Goal: Transaction & Acquisition: Purchase product/service

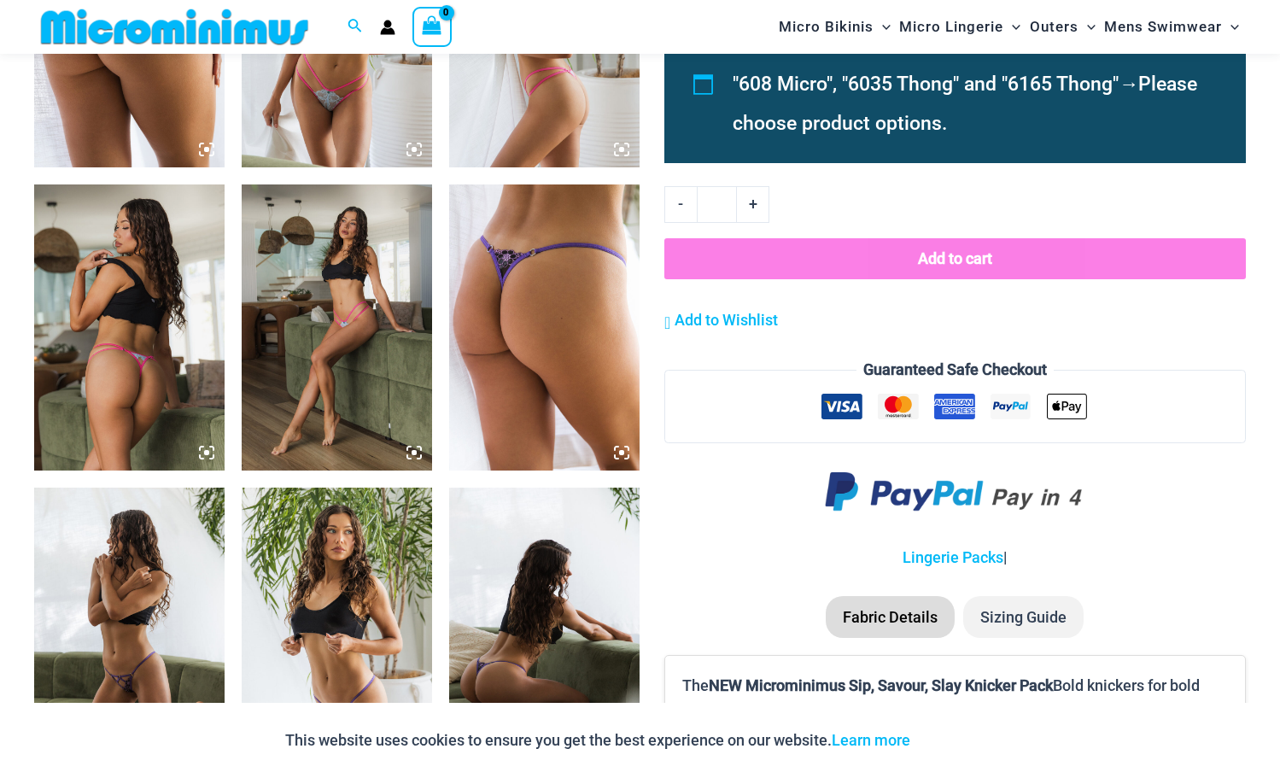
scroll to position [1951, 0]
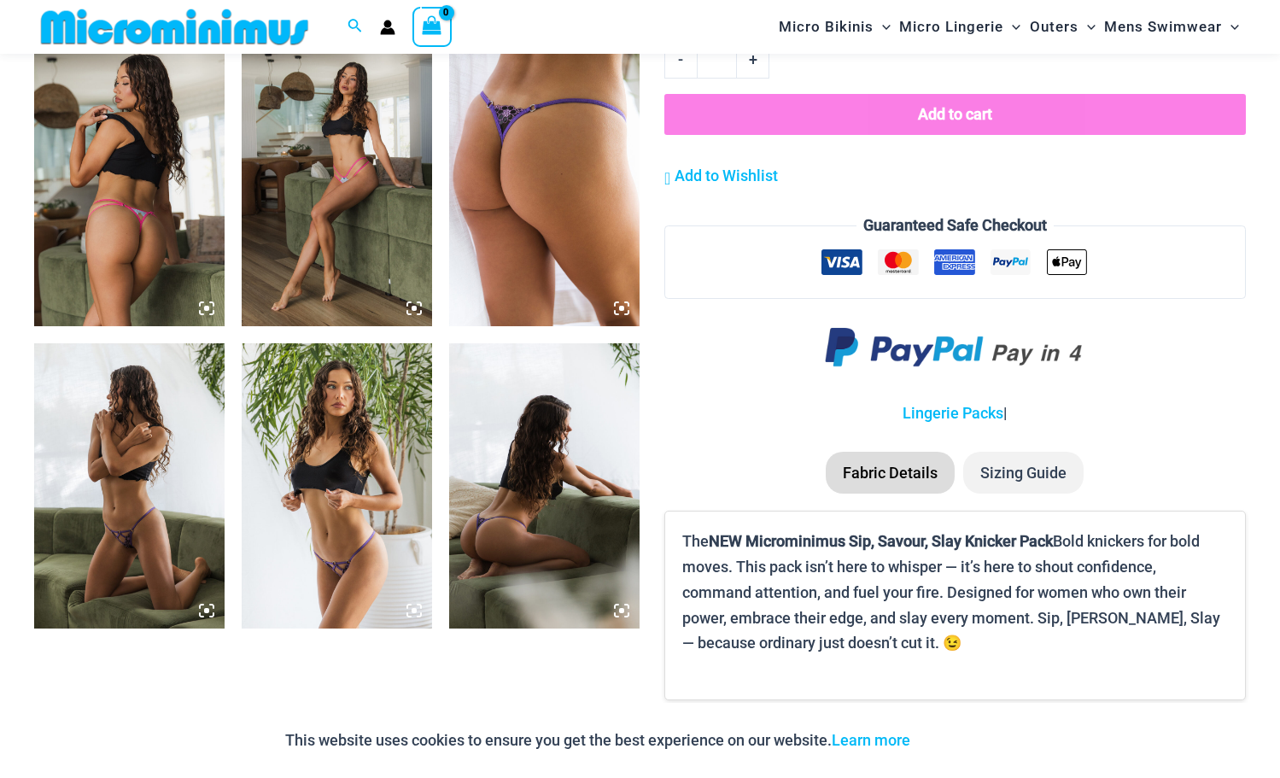
click at [121, 514] on img at bounding box center [129, 486] width 190 height 286
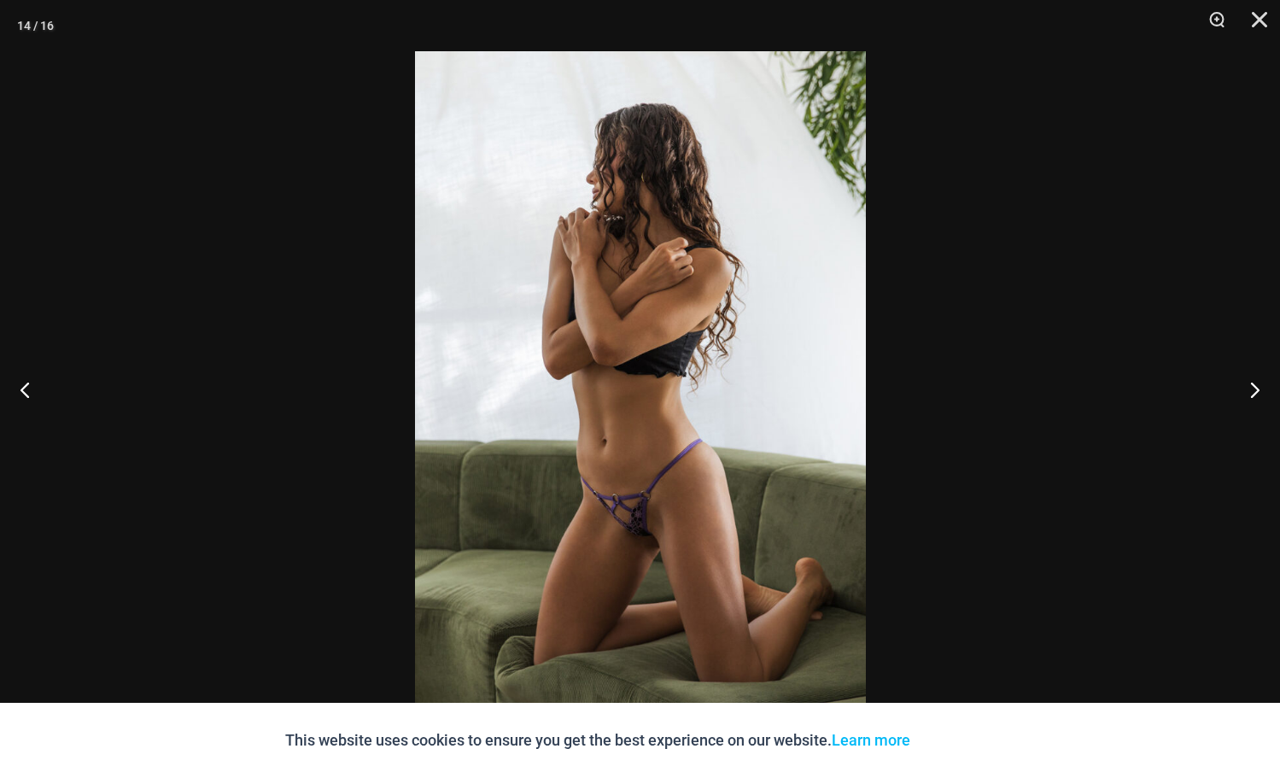
click at [659, 535] on img at bounding box center [640, 389] width 451 height 676
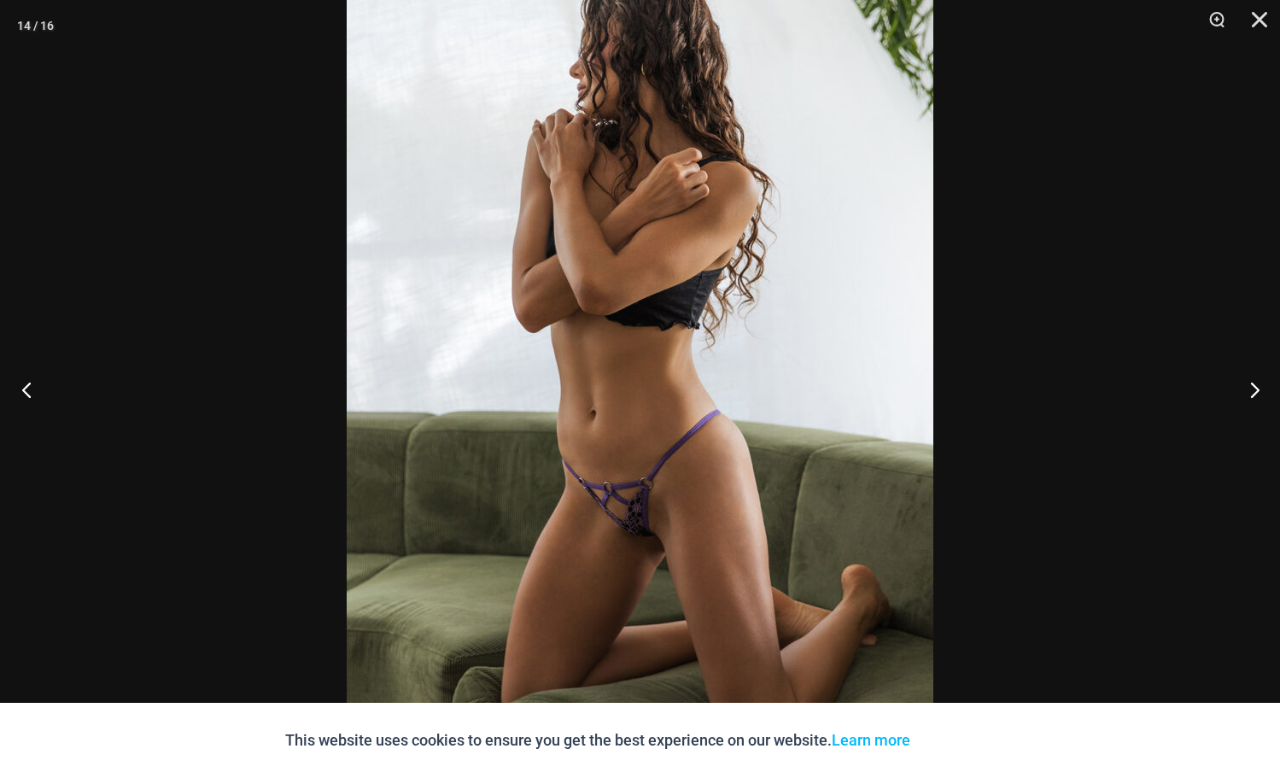
click at [38, 389] on button "Previous" at bounding box center [32, 389] width 64 height 85
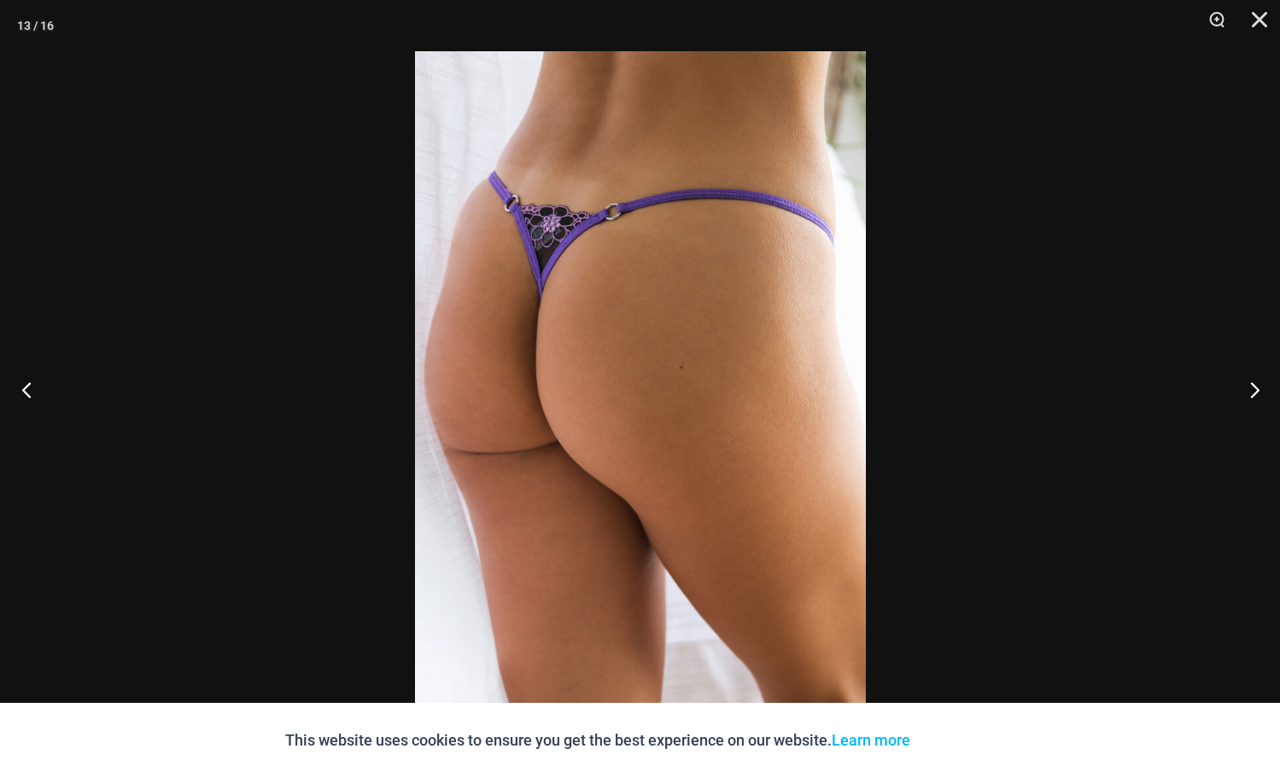
click at [38, 389] on button "Previous" at bounding box center [32, 389] width 64 height 85
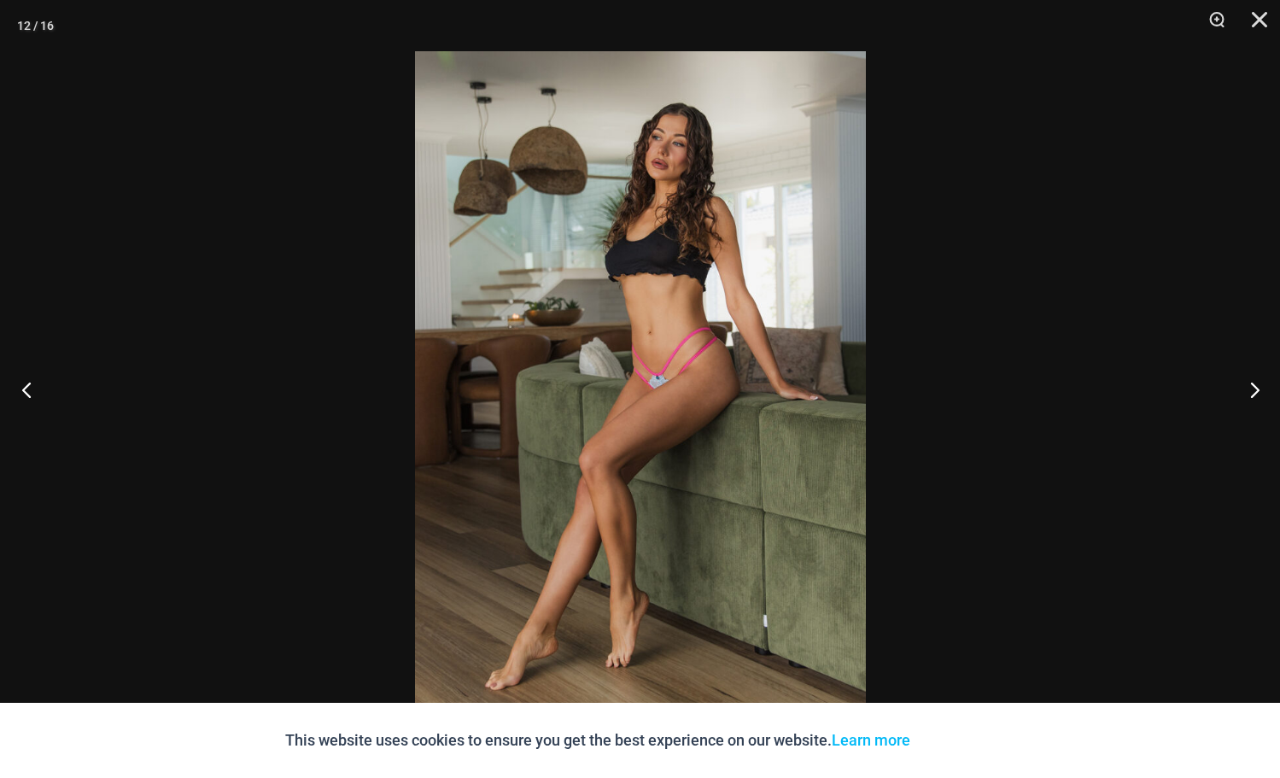
click at [38, 389] on button "Previous" at bounding box center [32, 389] width 64 height 85
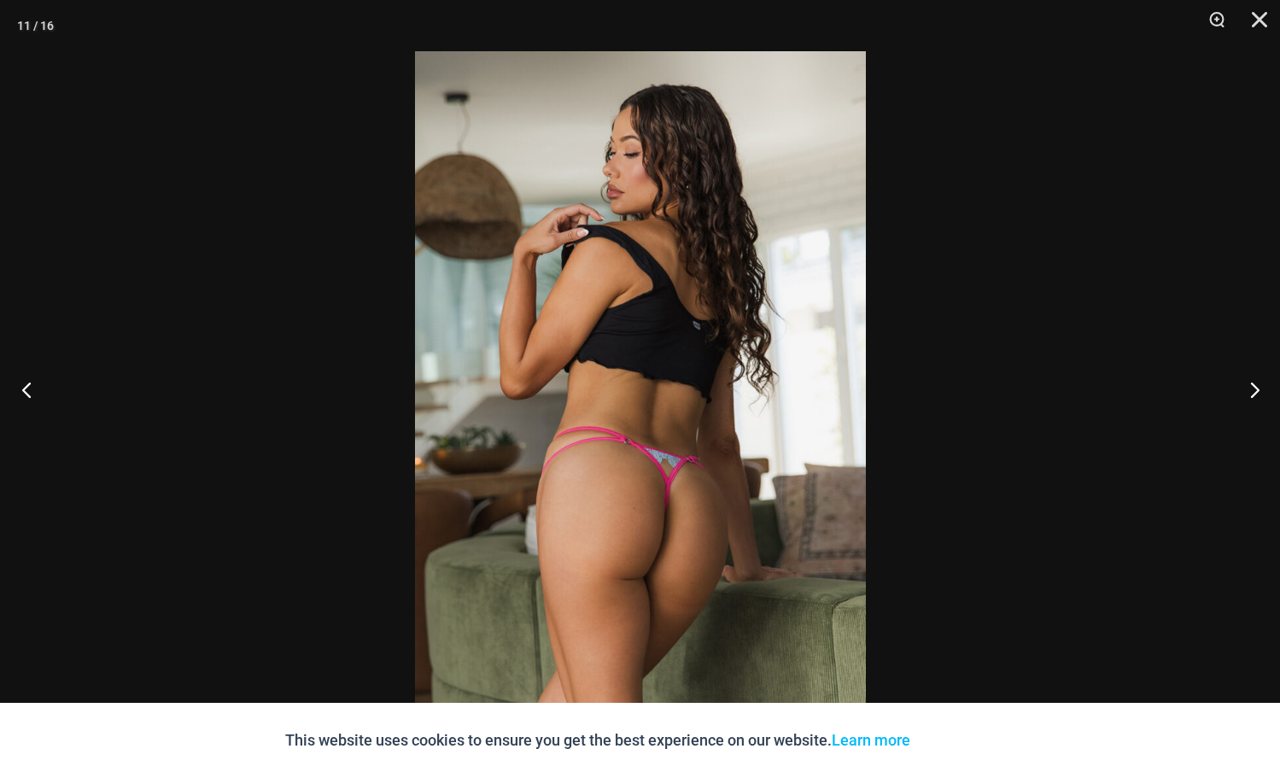
click at [38, 389] on button "Previous" at bounding box center [32, 389] width 64 height 85
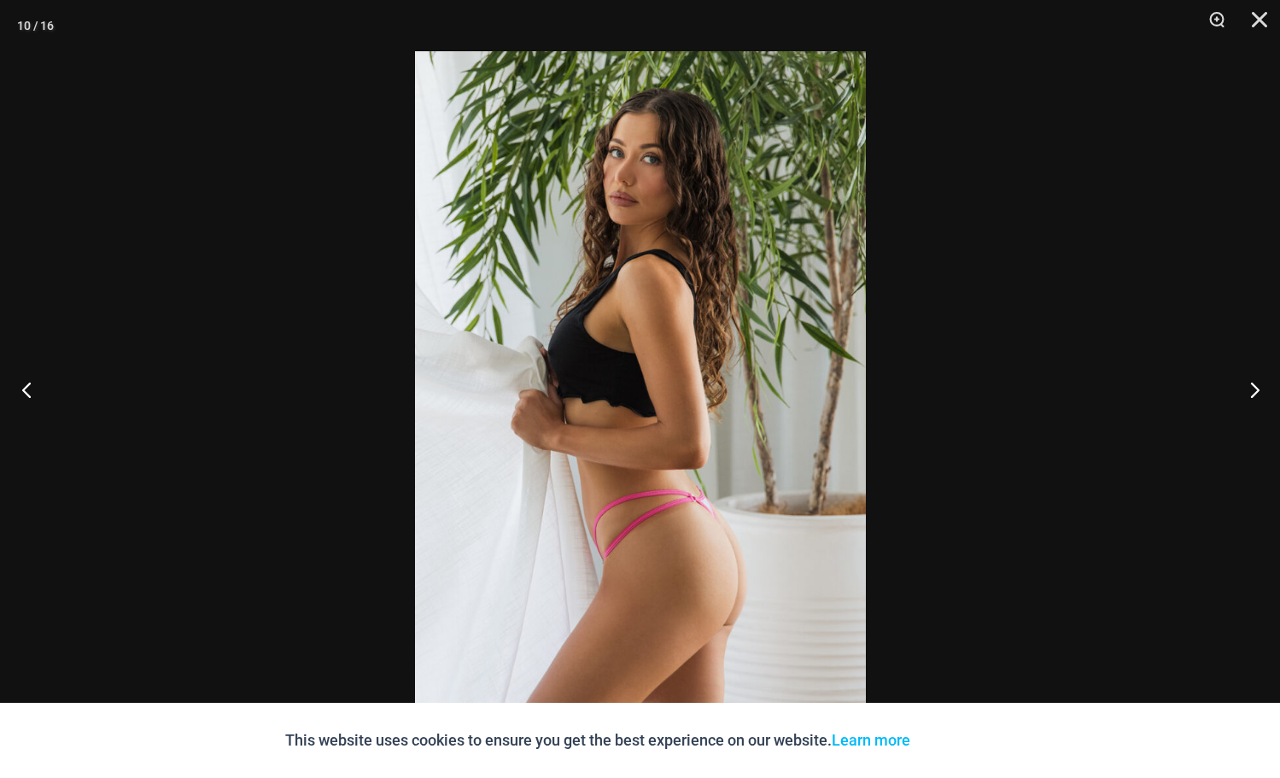
click at [38, 389] on button "Previous" at bounding box center [32, 389] width 64 height 85
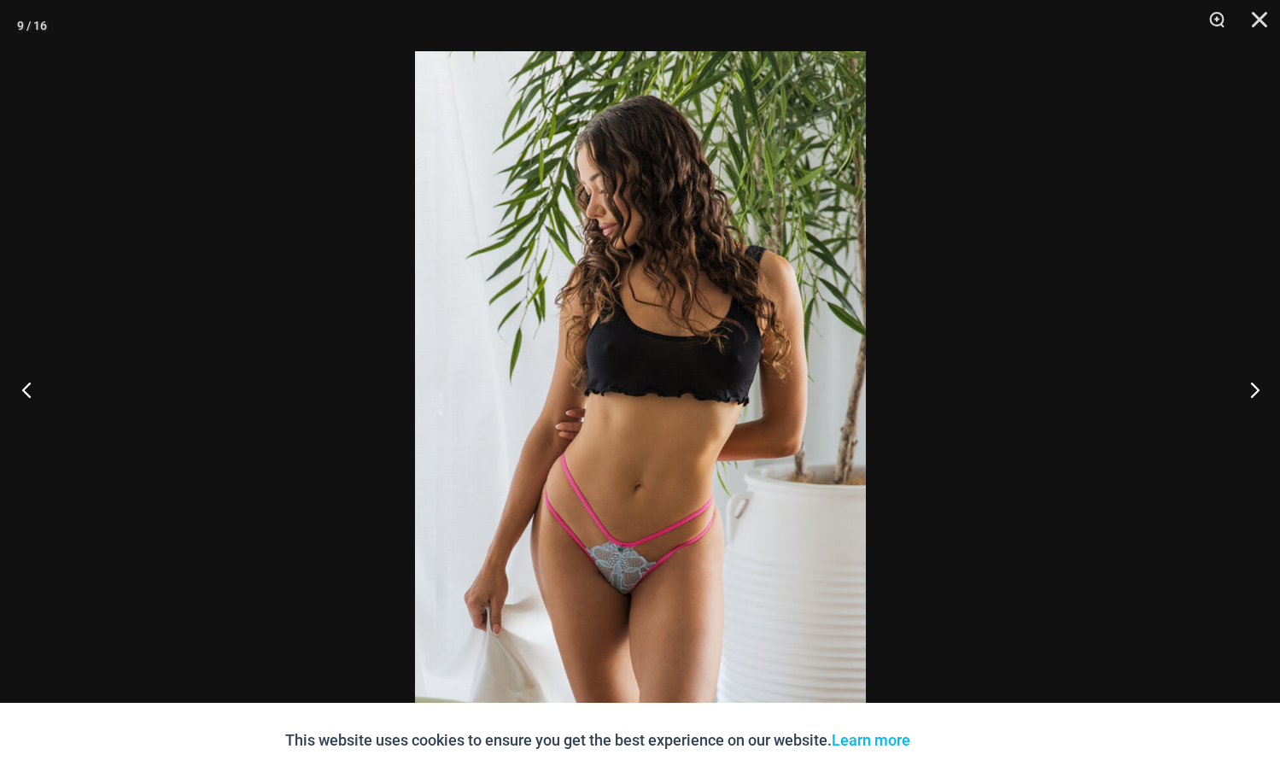
click at [38, 389] on button "Previous" at bounding box center [32, 389] width 64 height 85
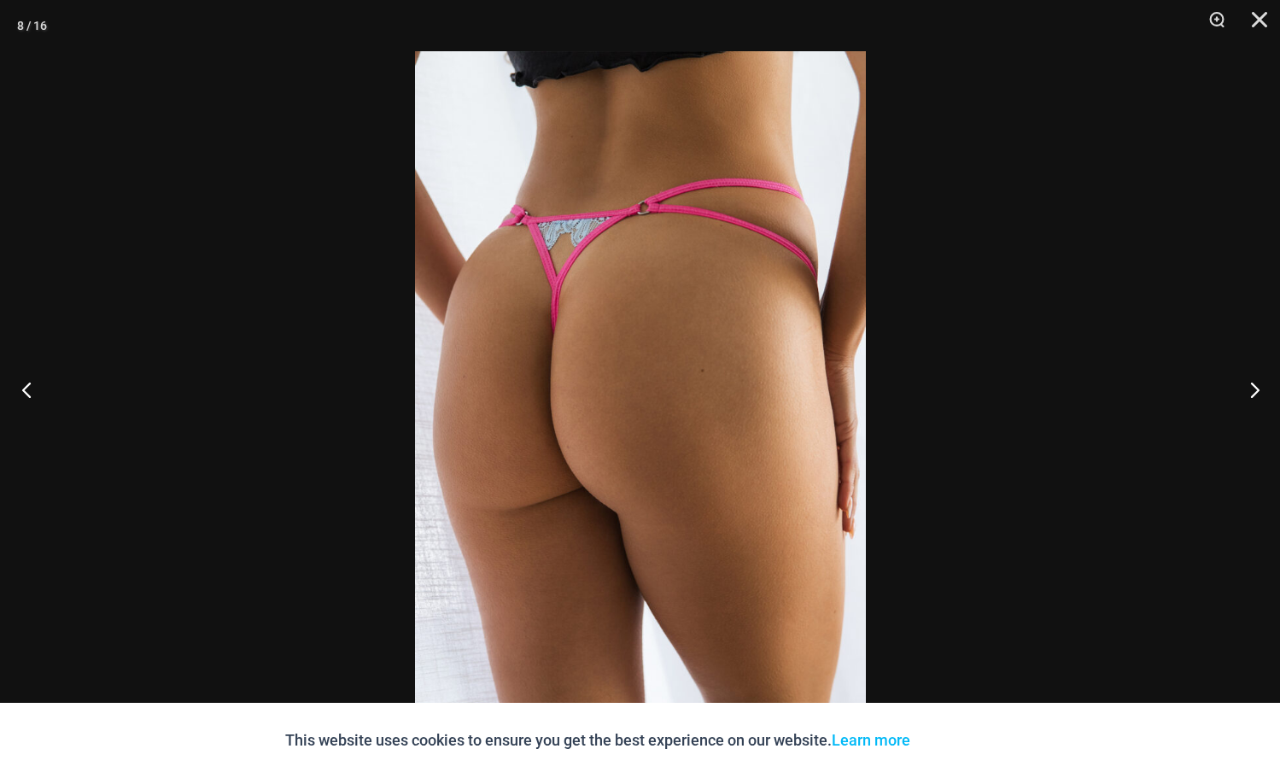
click at [38, 389] on button "Previous" at bounding box center [32, 389] width 64 height 85
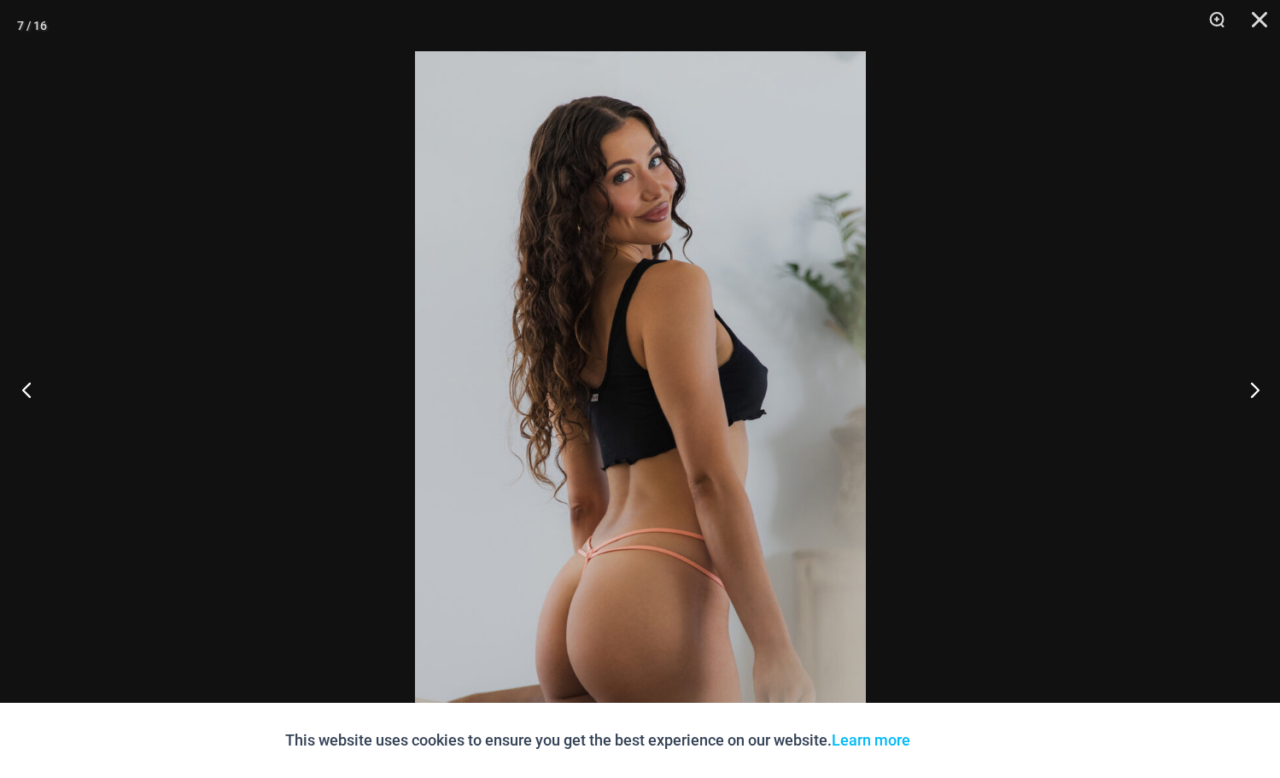
click at [38, 389] on button "Previous" at bounding box center [32, 389] width 64 height 85
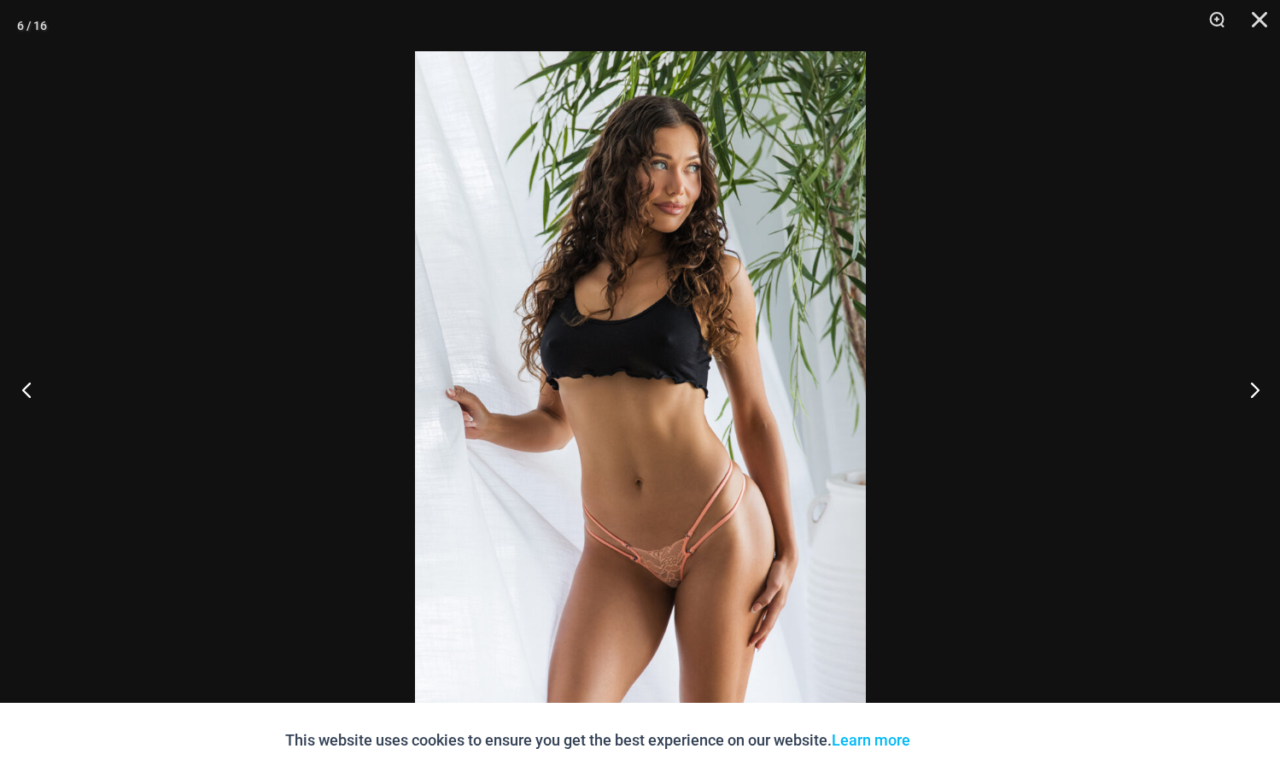
click at [38, 389] on button "Previous" at bounding box center [32, 389] width 64 height 85
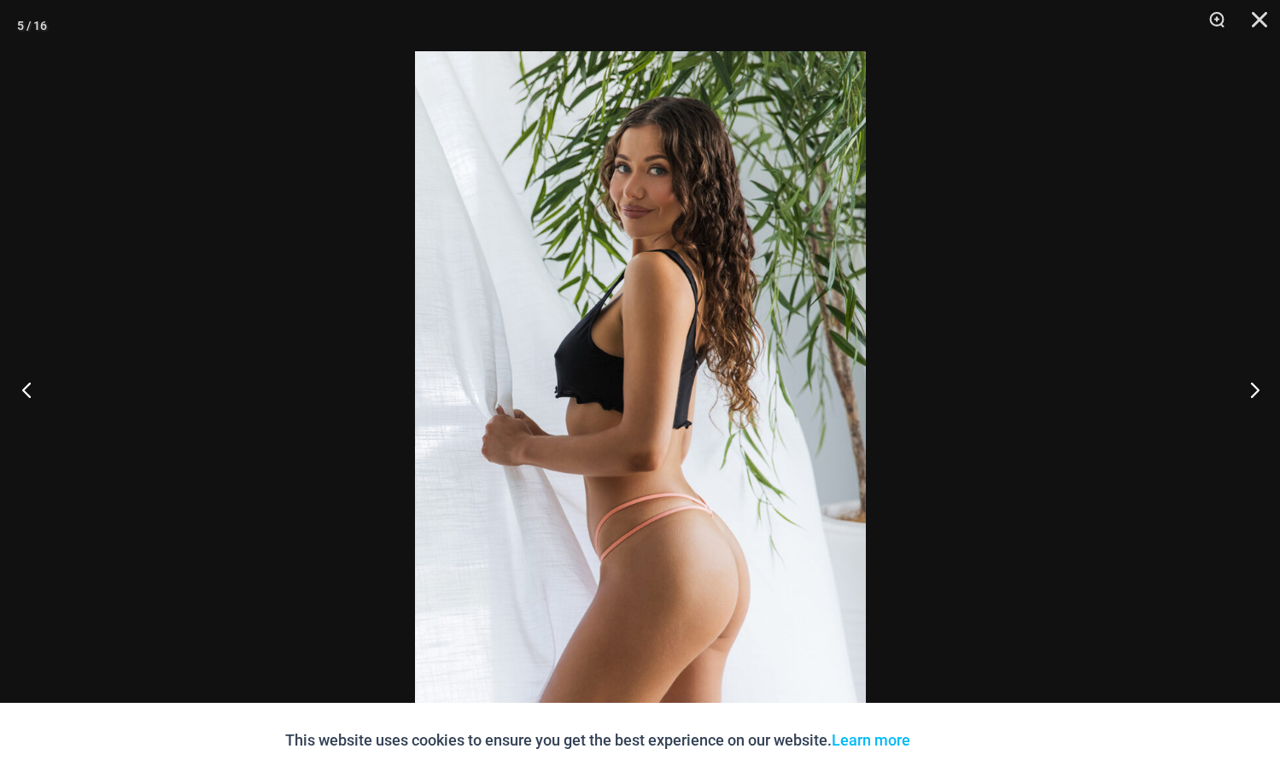
click at [38, 389] on button "Previous" at bounding box center [32, 389] width 64 height 85
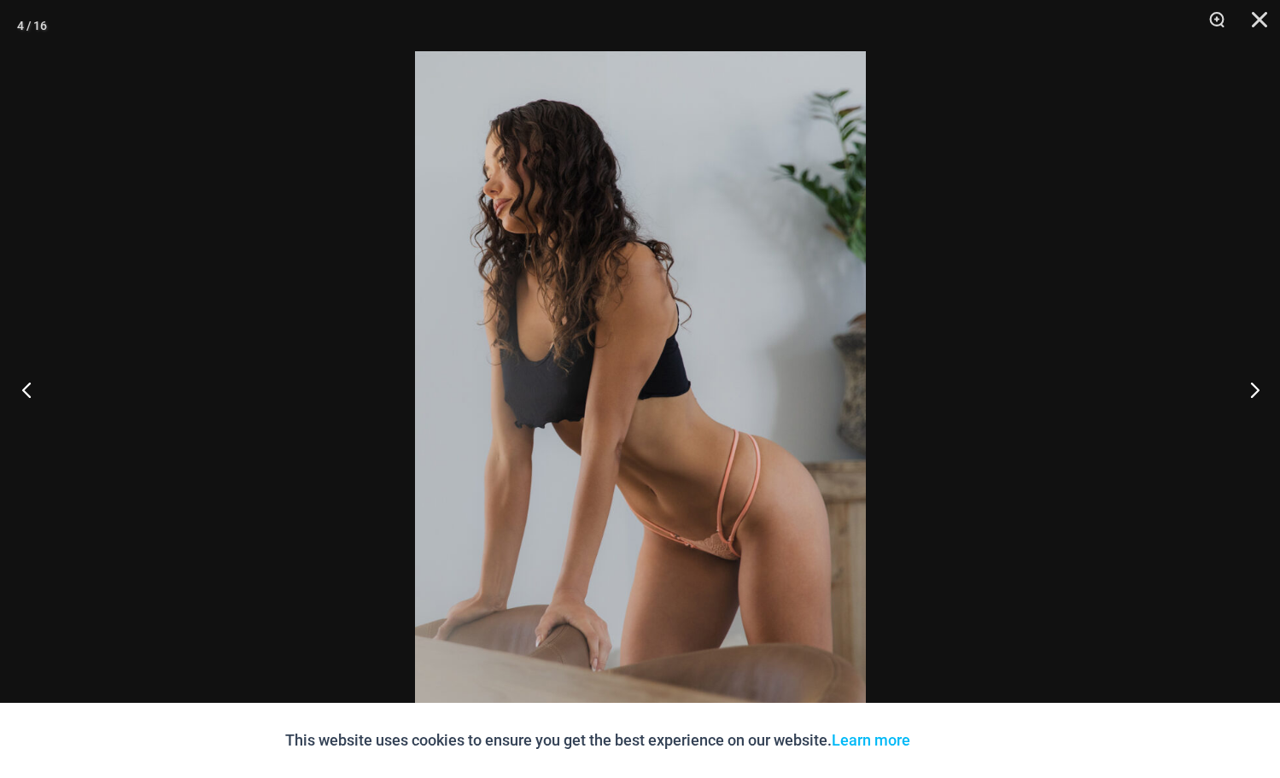
click at [38, 389] on button "Previous" at bounding box center [32, 389] width 64 height 85
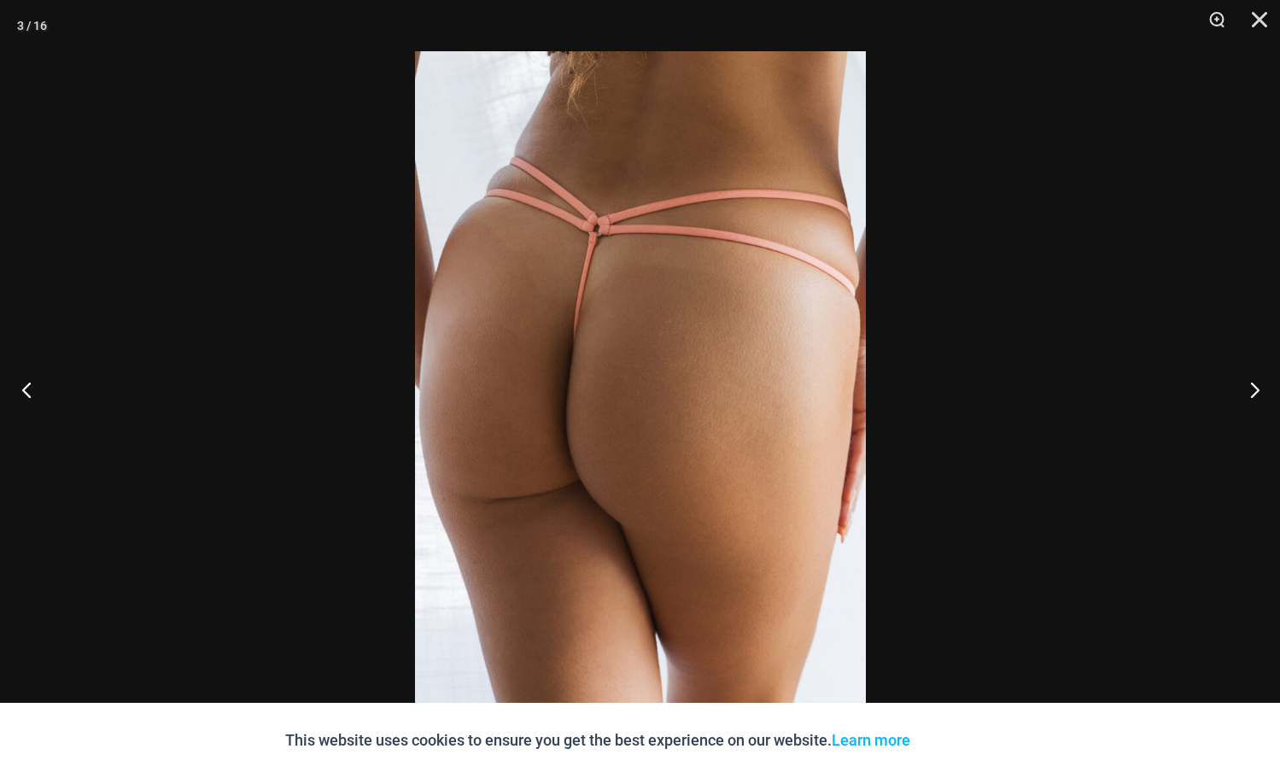
click at [38, 389] on button "Previous" at bounding box center [32, 389] width 64 height 85
